Goal: Communication & Community: Answer question/provide support

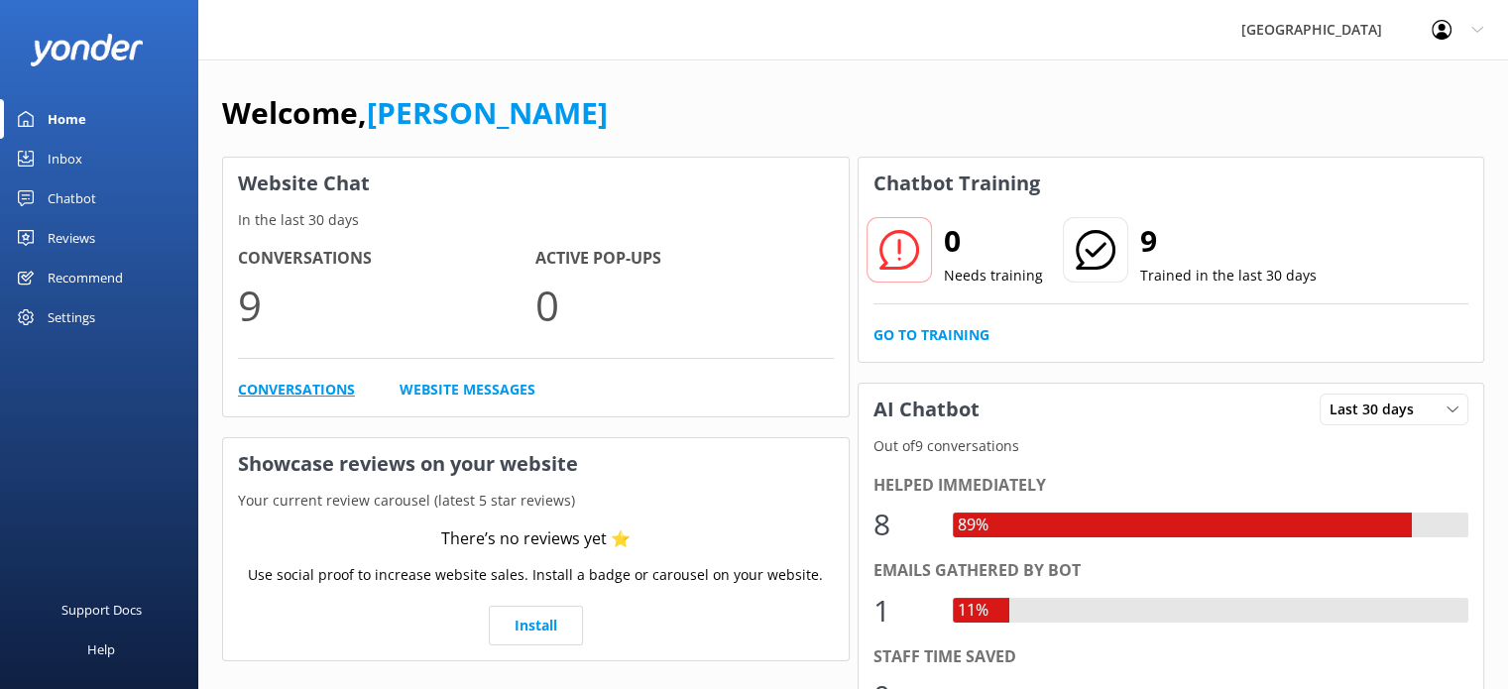
click at [314, 394] on link "Conversations" at bounding box center [296, 390] width 117 height 22
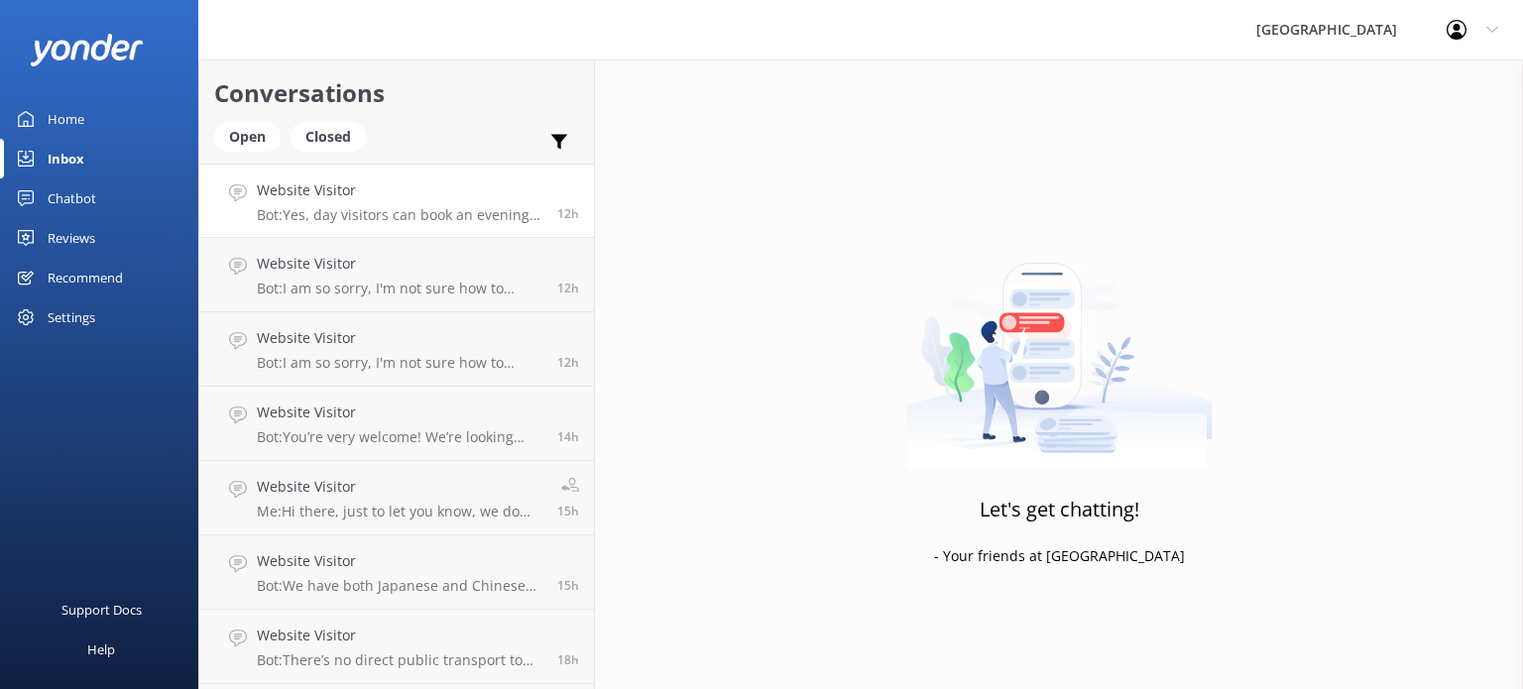
click at [460, 209] on p "Bot: Yes, day visitors can book an evening tour. For the magical Darkness Falls…" at bounding box center [400, 215] width 286 height 18
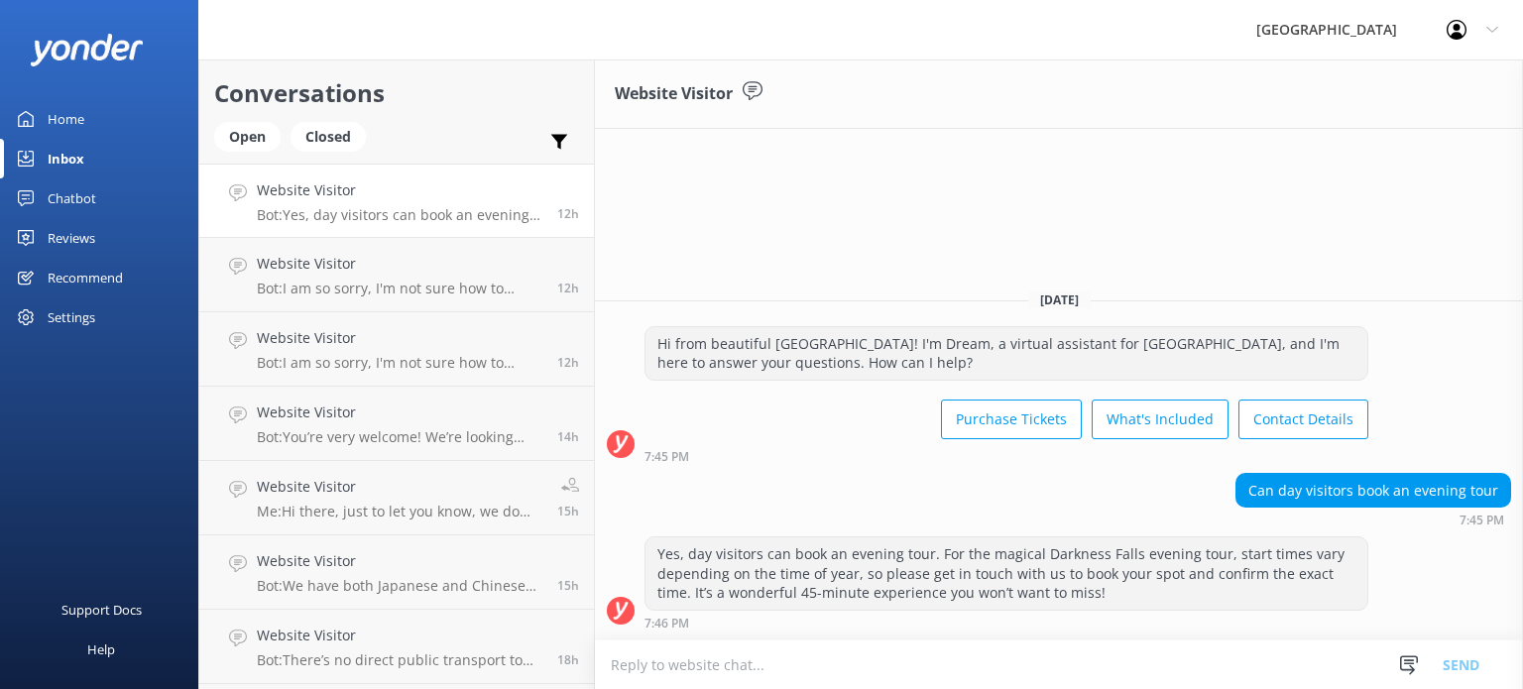
click at [68, 116] on div "Home" at bounding box center [66, 119] width 37 height 40
